Goal: Task Accomplishment & Management: Manage account settings

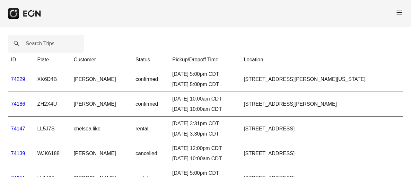
click at [399, 13] on span "menu" at bounding box center [400, 13] width 8 height 8
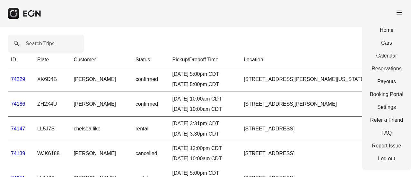
click at [392, 47] on div "Home Cars Calendar Reservations Payouts Booking Portal Settings Refer a Friend …" at bounding box center [386, 95] width 49 height 152
click at [392, 43] on link "Cars" at bounding box center [386, 43] width 33 height 8
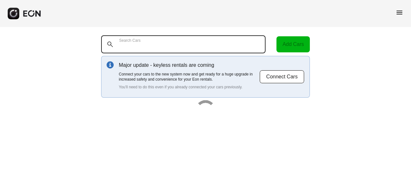
click at [187, 45] on Cars "Search Cars" at bounding box center [183, 44] width 164 height 18
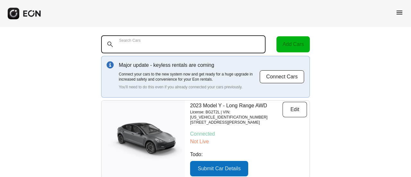
paste Cars "******"
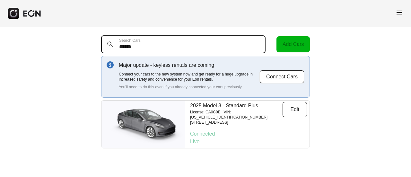
type Cars "******"
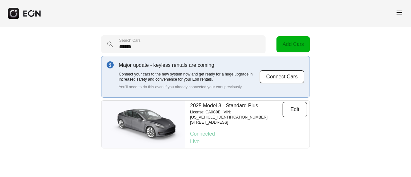
click at [265, 120] on p "[STREET_ADDRESS]" at bounding box center [236, 122] width 93 height 5
click at [249, 120] on p "[STREET_ADDRESS]" at bounding box center [236, 122] width 93 height 5
click at [303, 112] on button "Edit" at bounding box center [295, 109] width 24 height 15
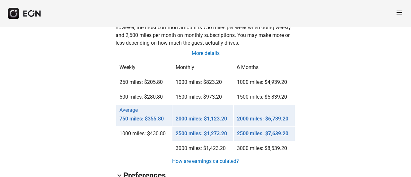
scroll to position [466, 0]
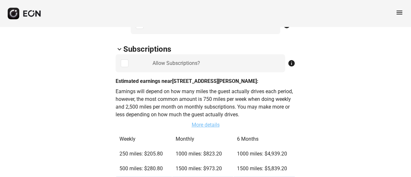
click at [201, 123] on link "More details" at bounding box center [205, 125] width 29 height 8
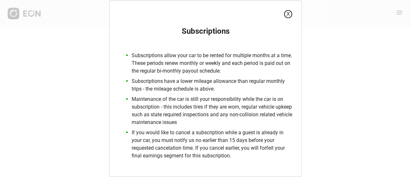
click at [288, 14] on button "X" at bounding box center [288, 14] width 8 height 8
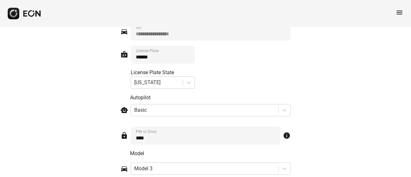
scroll to position [530, 0]
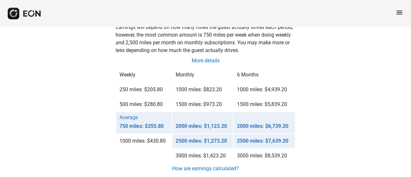
click at [398, 15] on span "menu" at bounding box center [400, 13] width 8 height 8
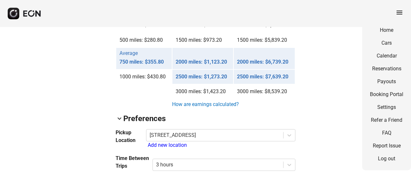
click at [322, 90] on div "arrow_back_ios CA0C9B [US_VEHICLE_IDENTIFICATION_NUMBER] 38% 580 lock Lock lock…" at bounding box center [205, 46] width 411 height 1227
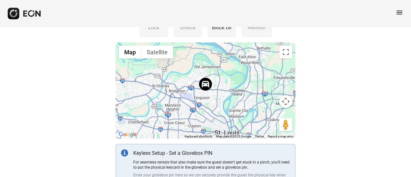
scroll to position [96, 0]
